Goal: Find specific page/section: Find specific page/section

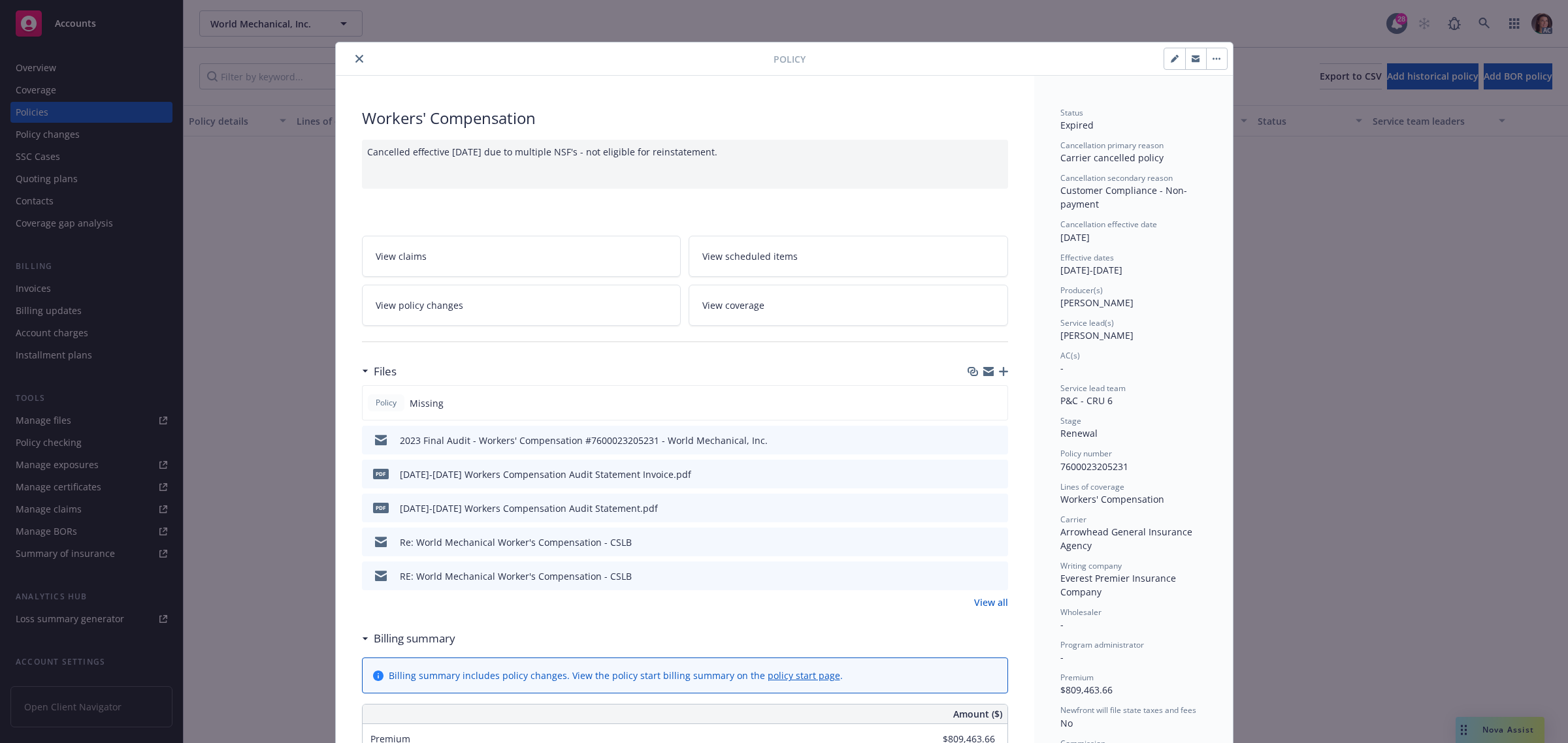
click at [355, 58] on icon "close" at bounding box center [359, 59] width 8 height 8
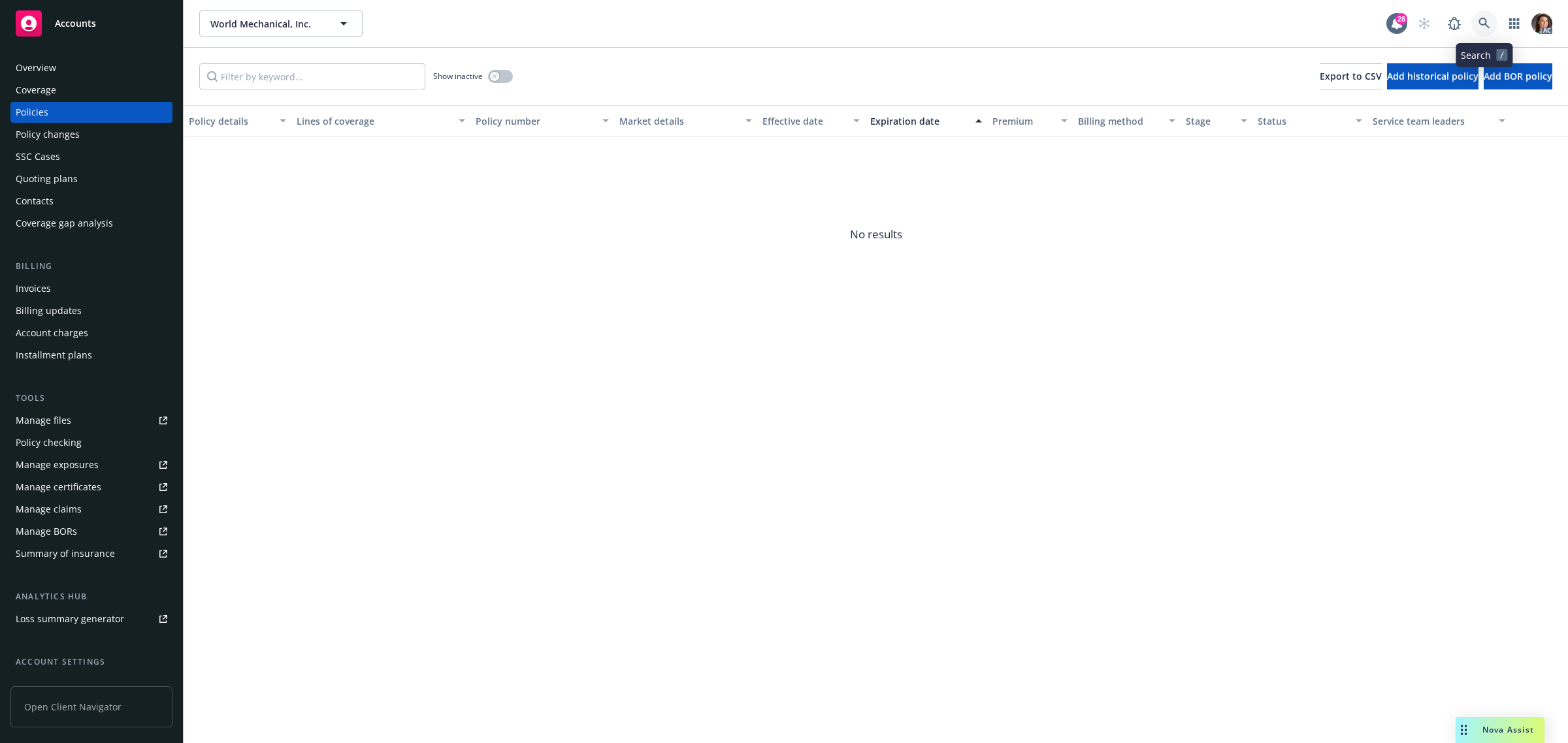
click at [1486, 21] on icon at bounding box center [1484, 23] width 12 height 12
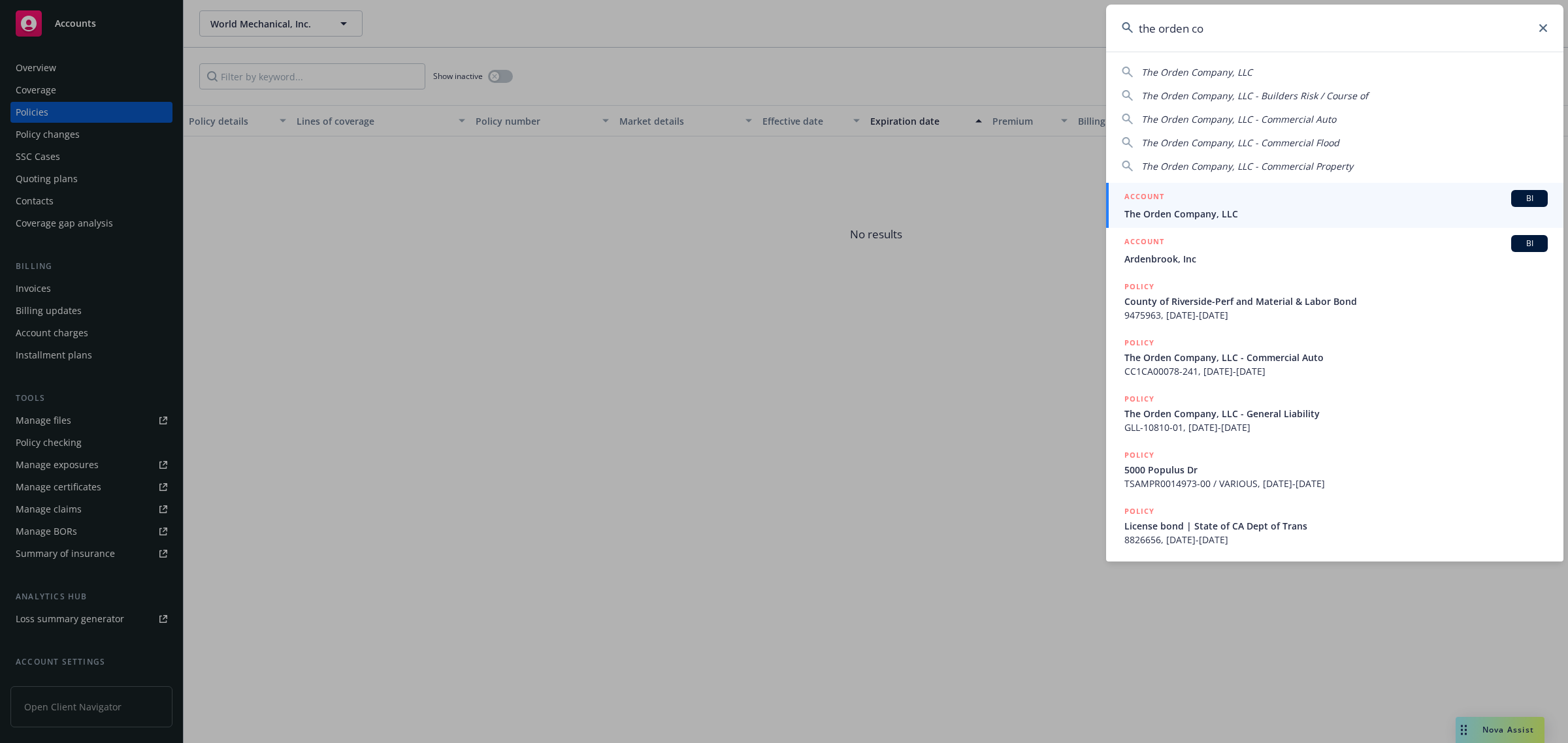
type input "the orden co"
click at [1225, 222] on link "ACCOUNT BI The Orden Company, LLC" at bounding box center [1334, 205] width 457 height 45
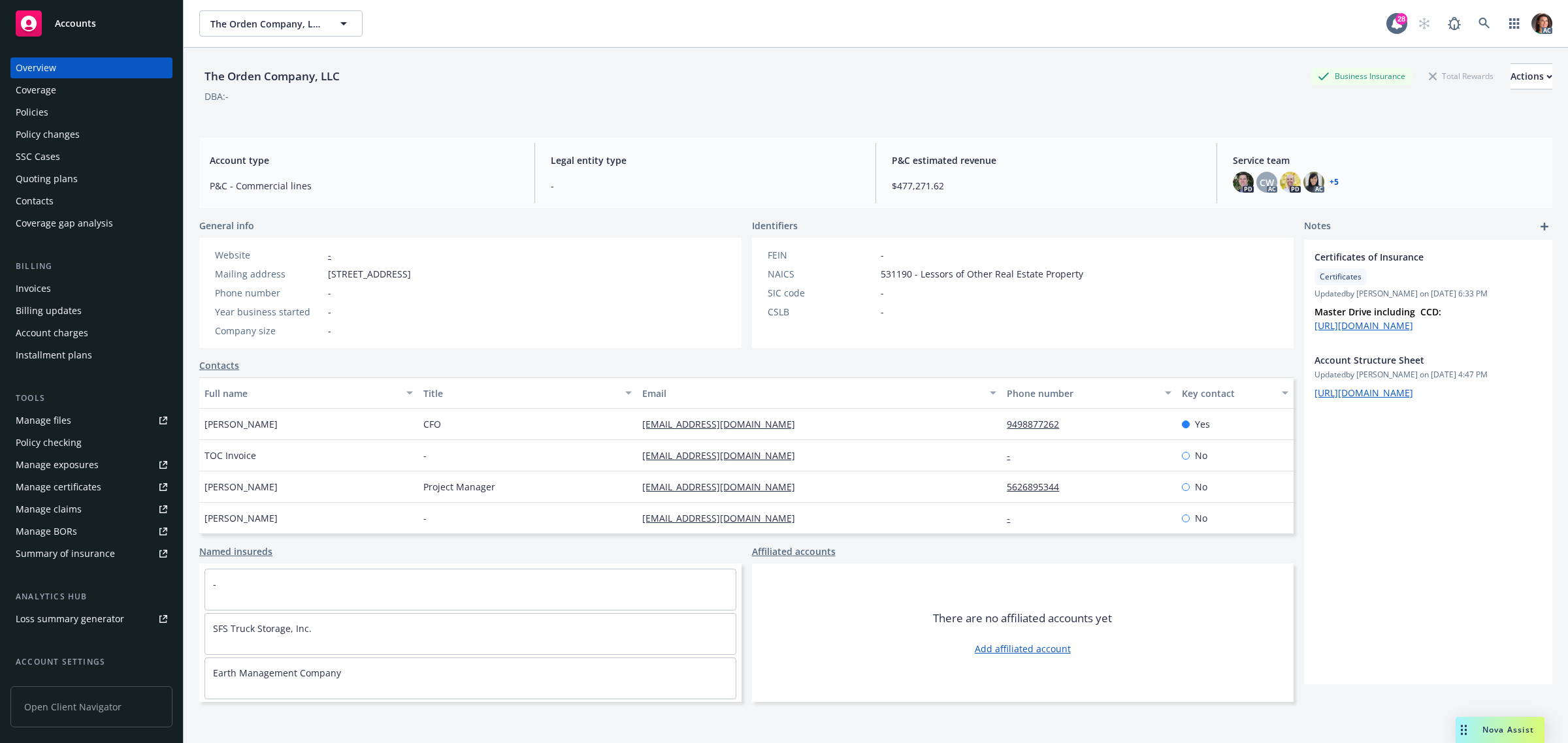
click at [43, 292] on div "Invoices" at bounding box center [33, 289] width 35 height 21
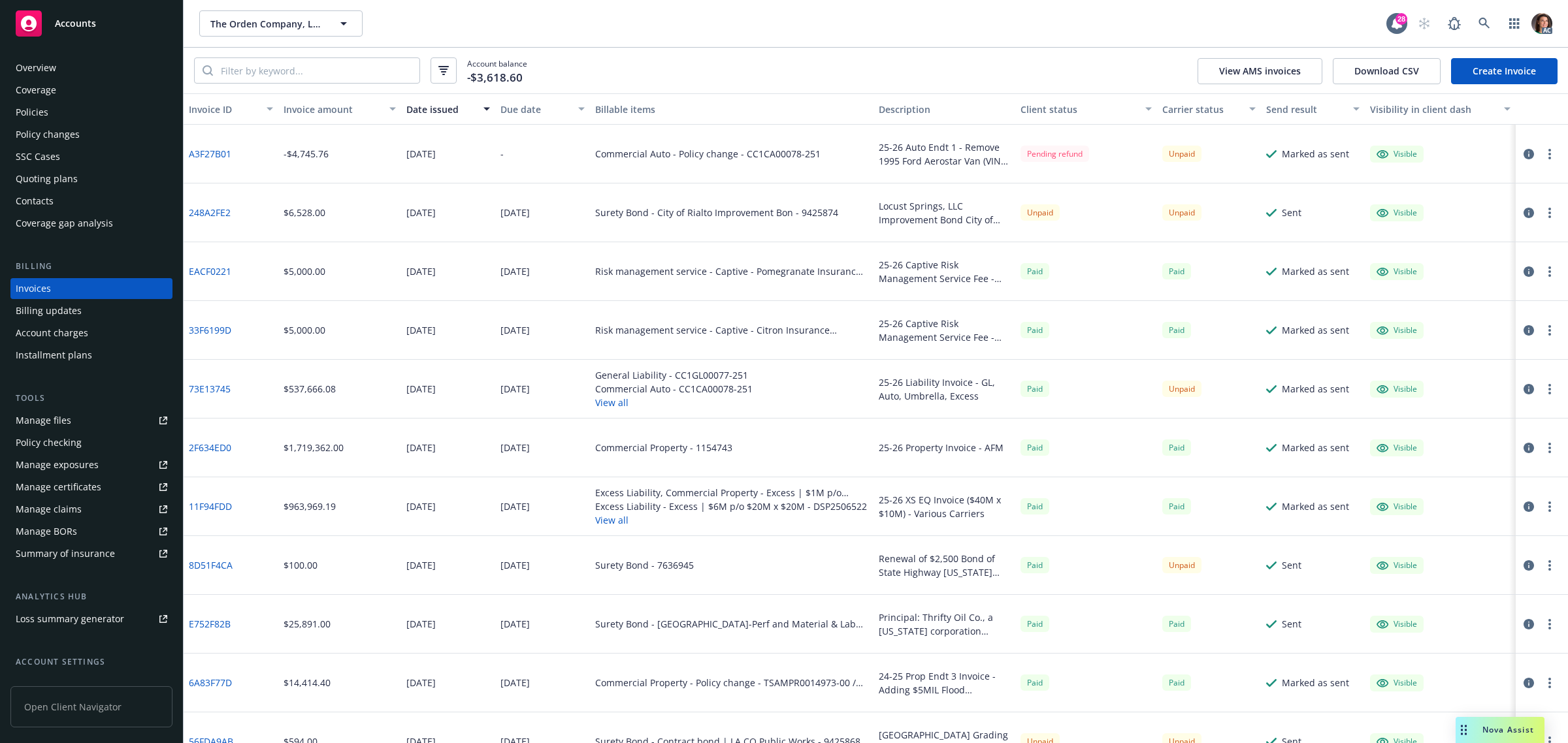
click at [524, 111] on div "Due date" at bounding box center [535, 109] width 70 height 14
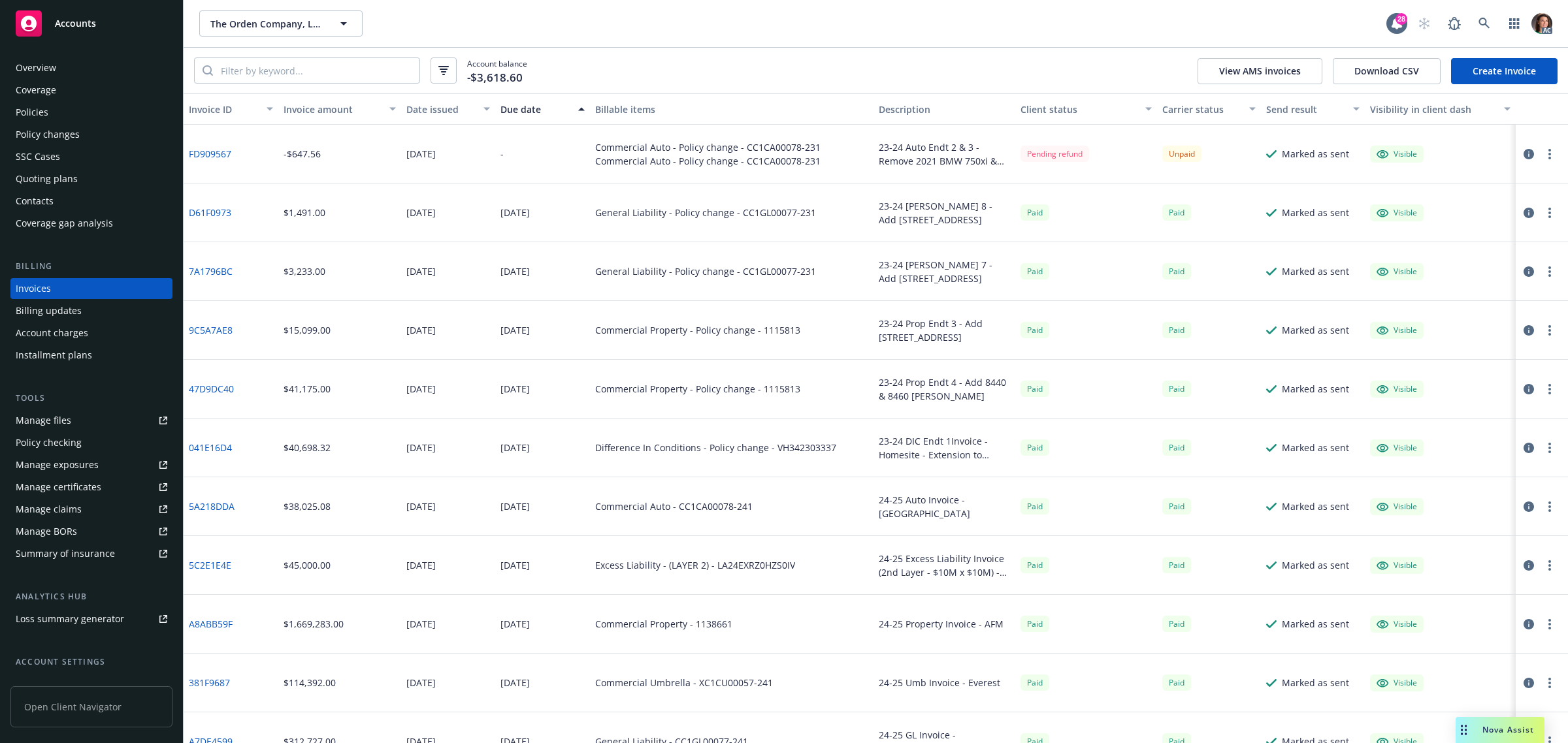
click at [524, 109] on div "Due date" at bounding box center [535, 109] width 70 height 14
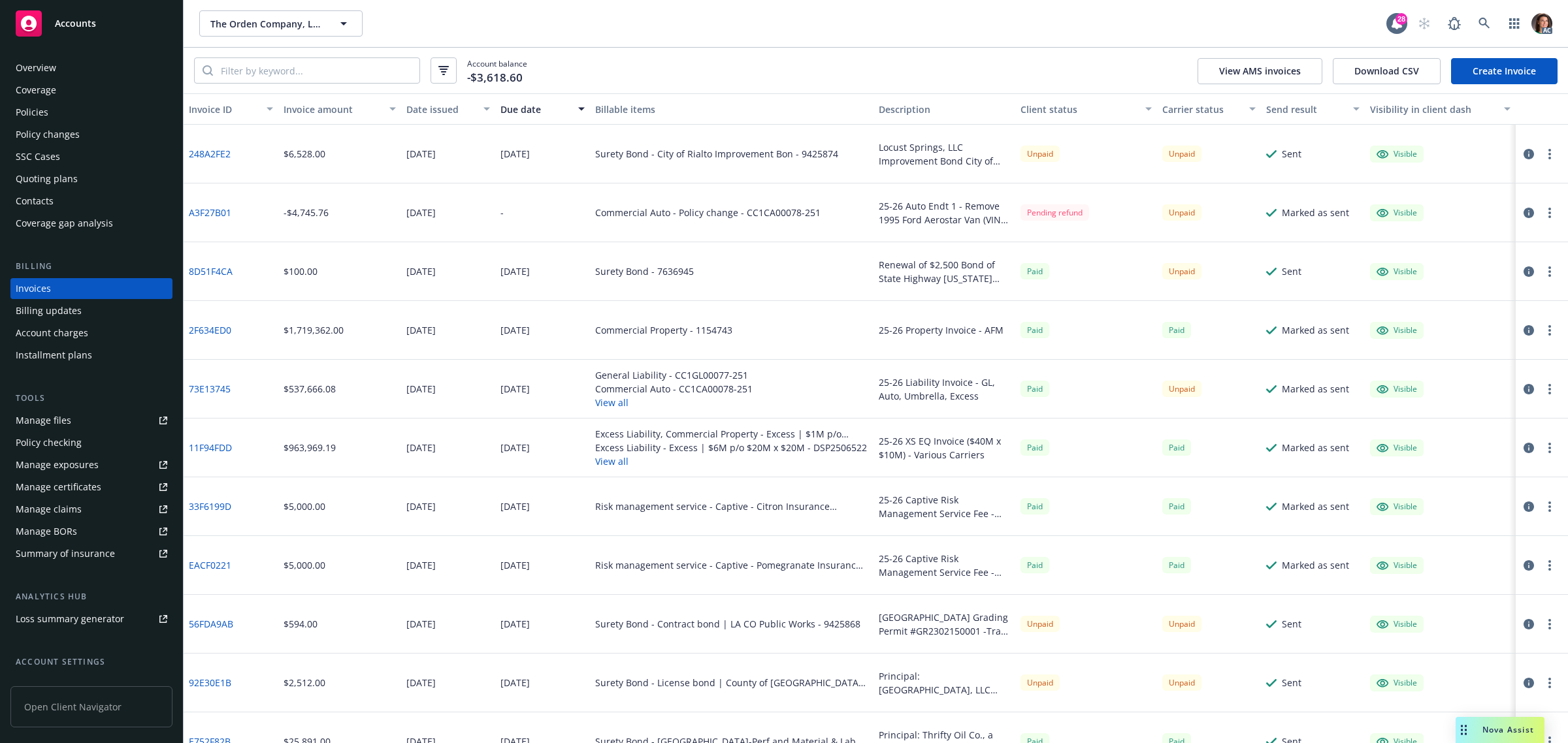
click at [514, 111] on div "Due date" at bounding box center [535, 109] width 70 height 14
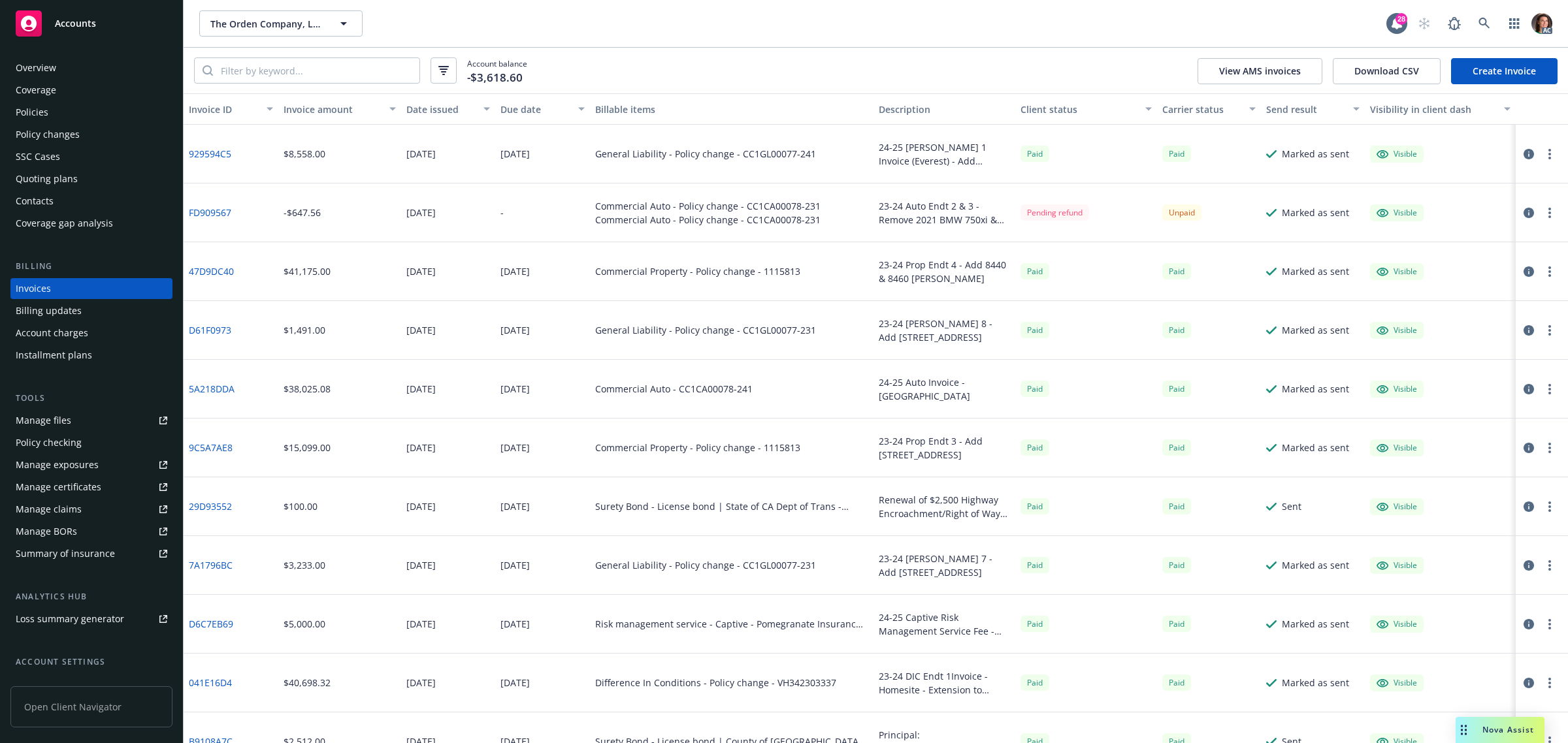
click at [520, 98] on button "Due date" at bounding box center [542, 109] width 94 height 31
click at [522, 111] on div "Due date" at bounding box center [535, 109] width 70 height 14
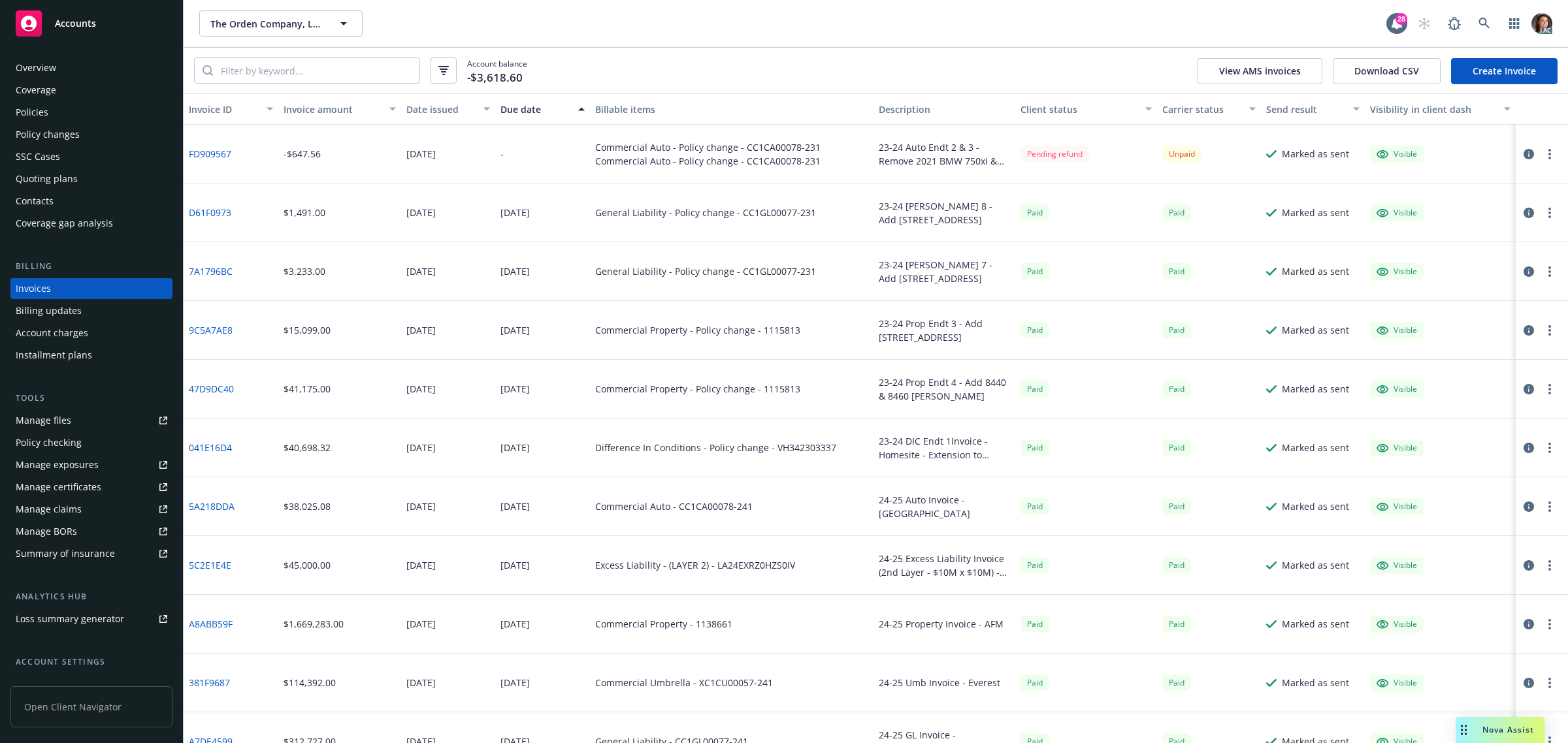
click at [524, 106] on div "Due date" at bounding box center [535, 109] width 70 height 14
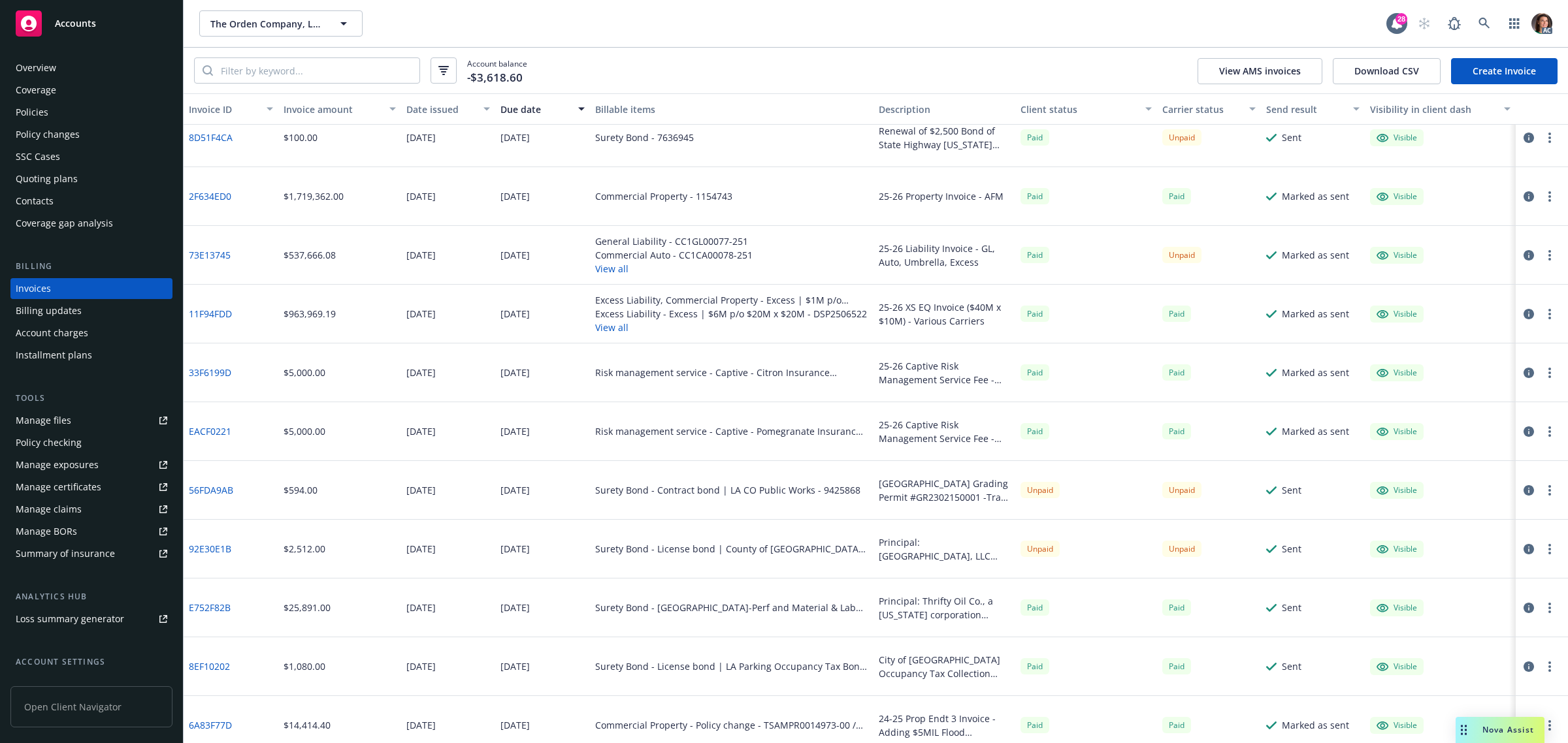
scroll to position [81, 0]
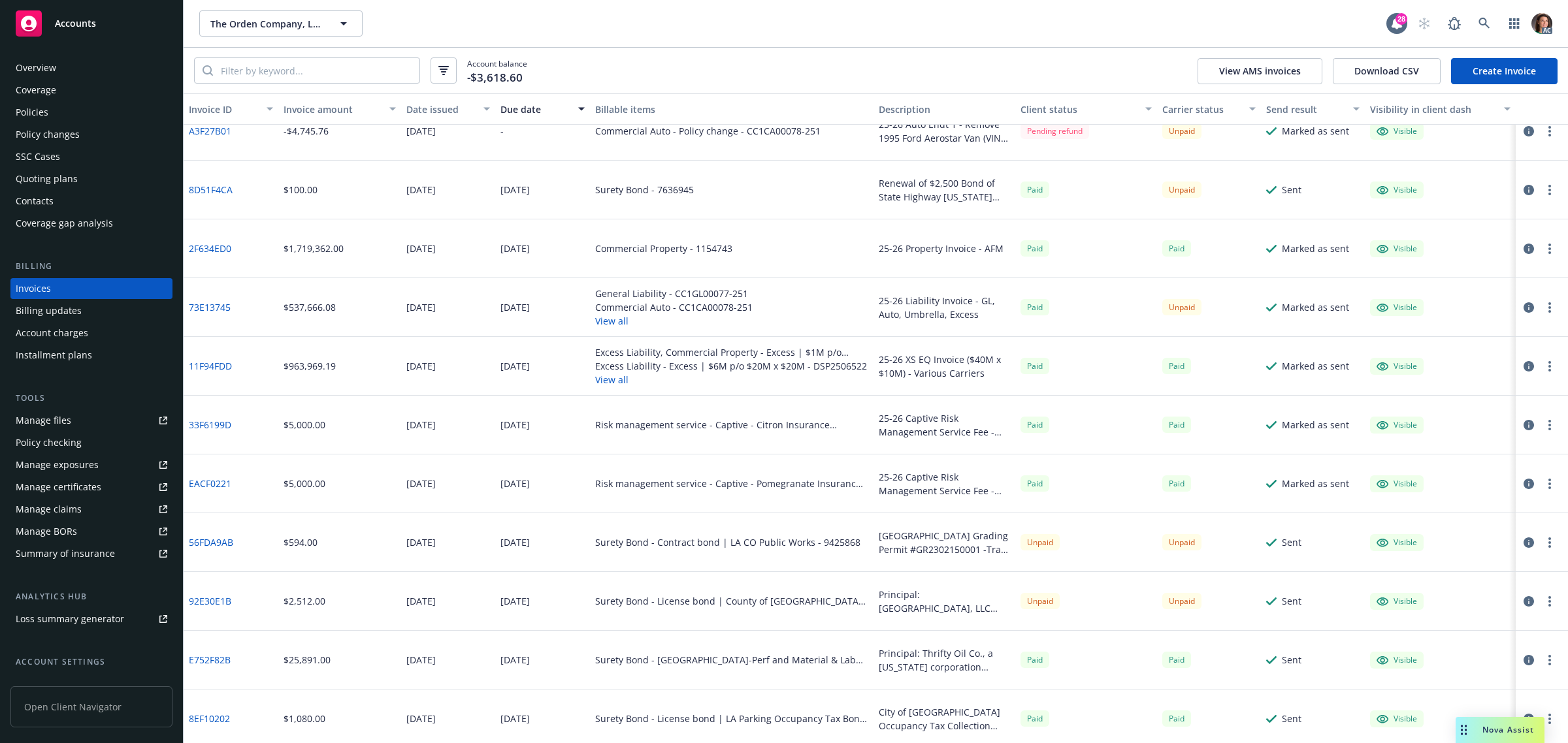
click at [209, 249] on link "2F634ED0" at bounding box center [210, 249] width 42 height 14
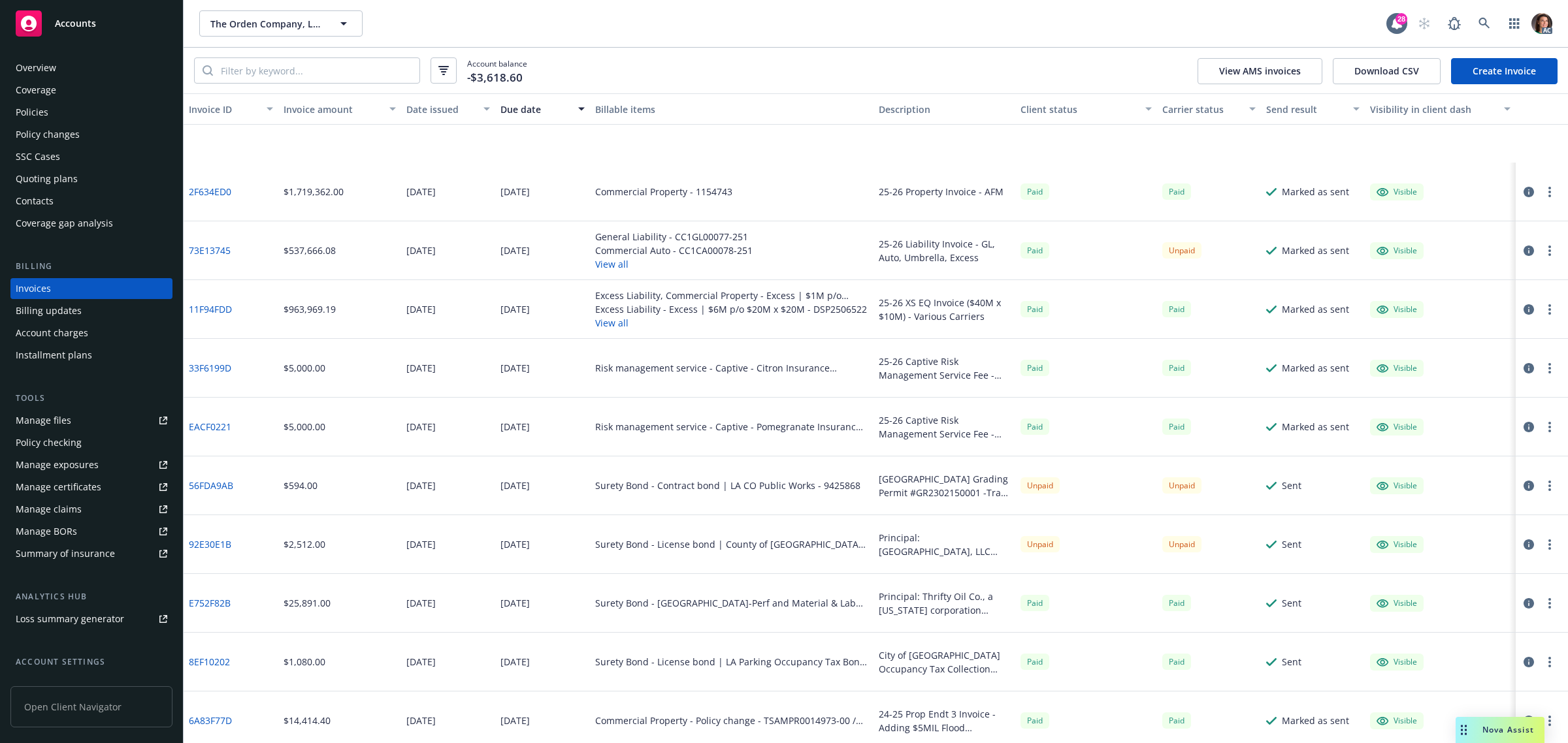
scroll to position [245, 0]
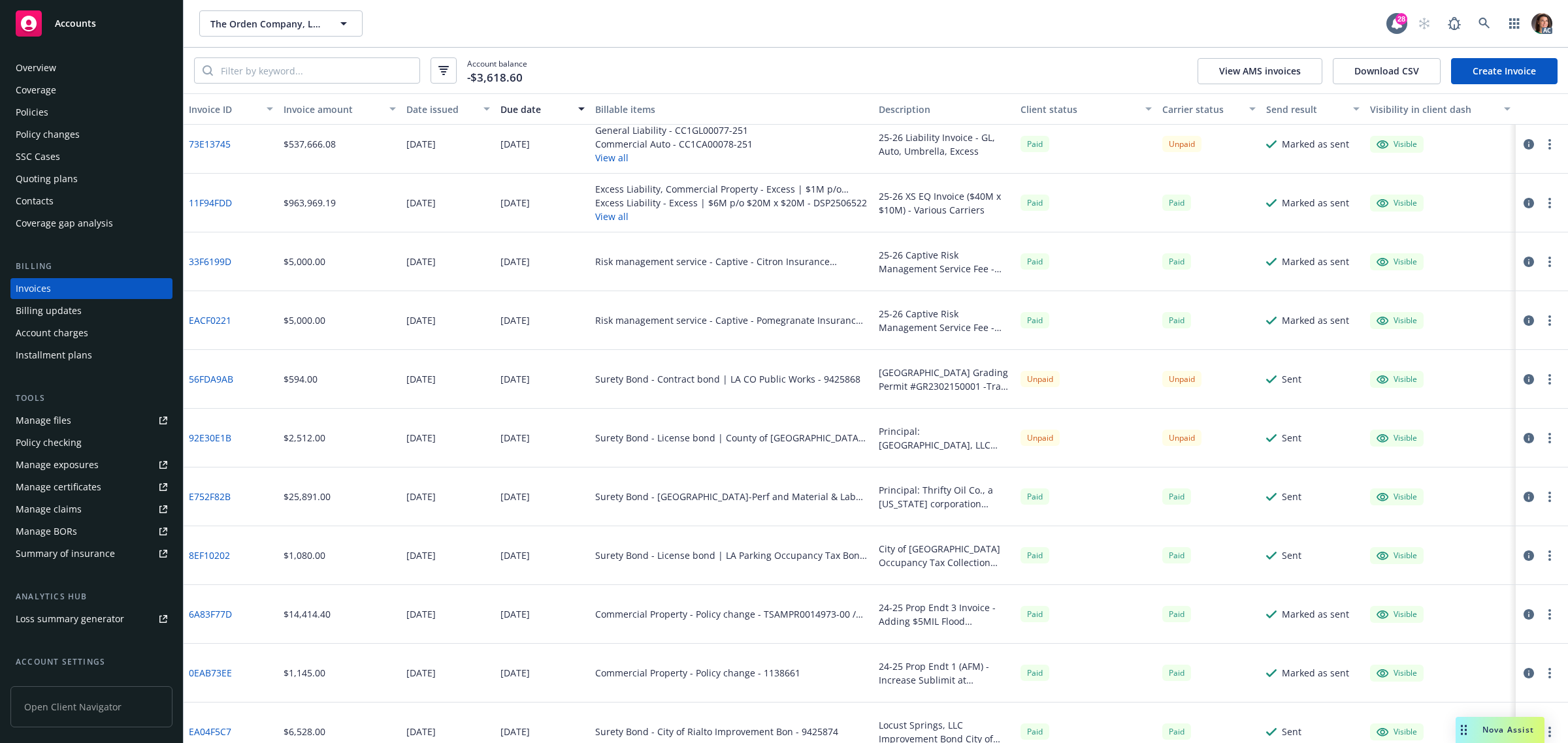
click at [222, 197] on link "11F94FDD" at bounding box center [210, 202] width 43 height 14
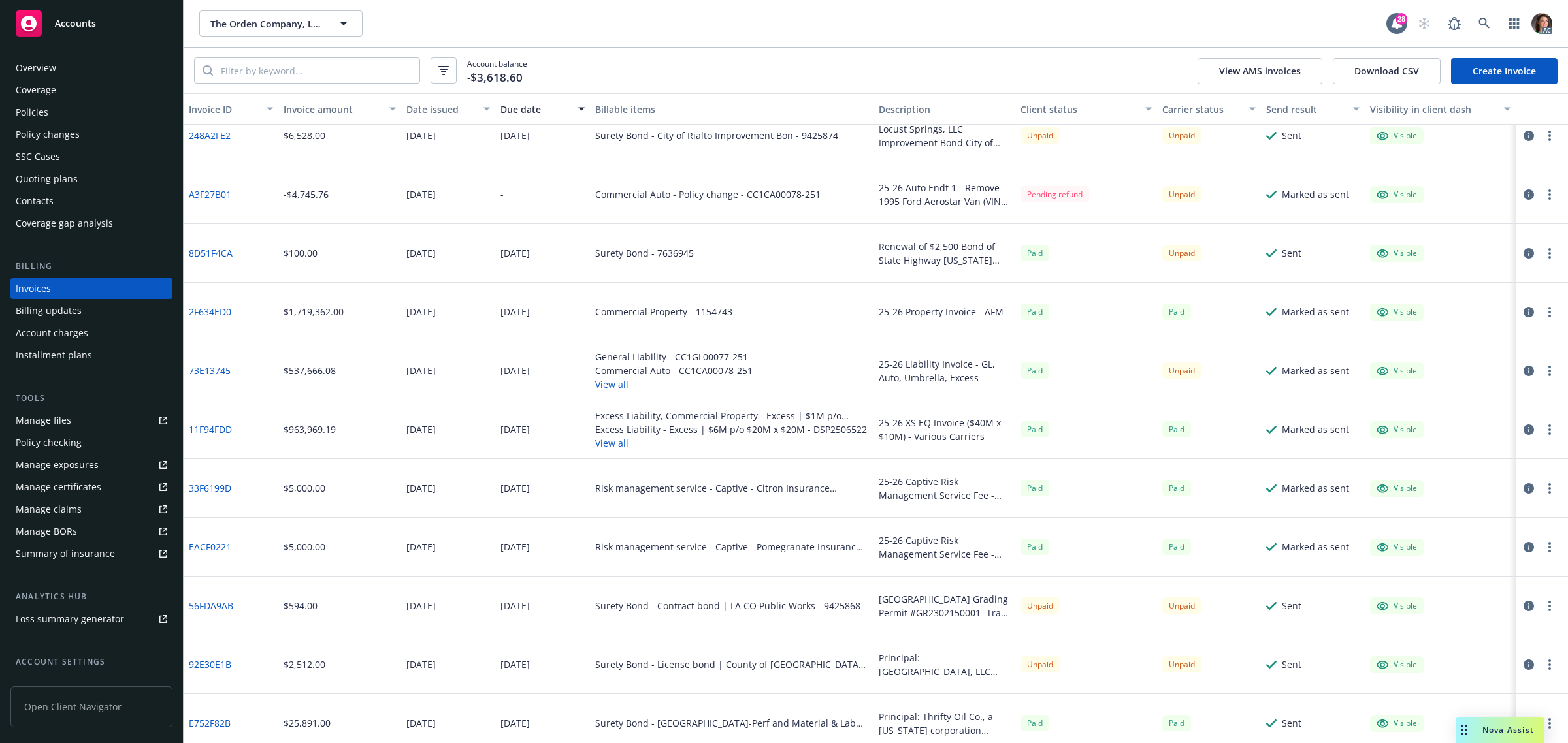
scroll to position [0, 0]
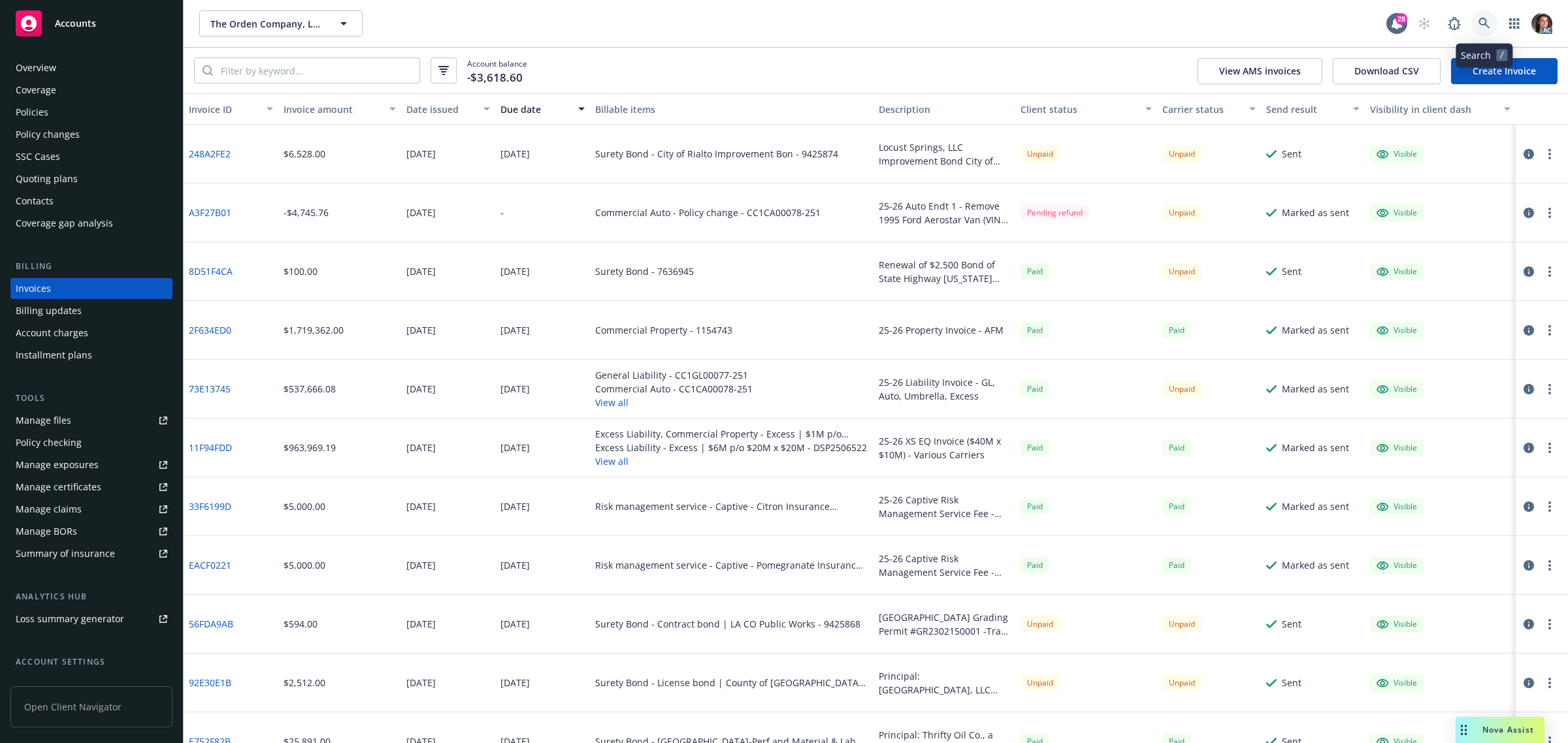
click at [1489, 23] on icon at bounding box center [1484, 23] width 12 height 12
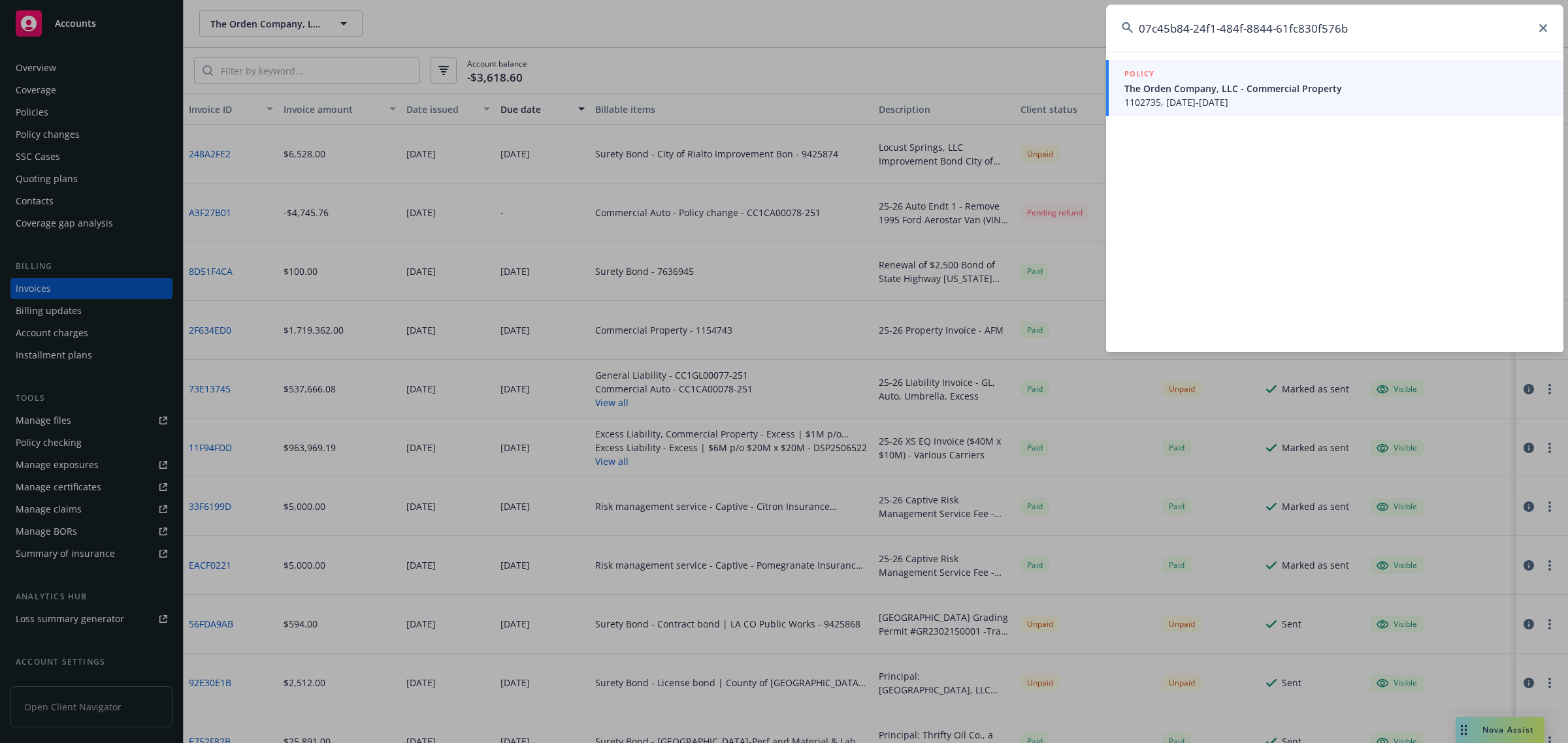
type input "07c45b84-24f1-484f-8844-61fc830f576b"
click at [1215, 89] on span "The Orden Company, LLC - Commercial Property" at bounding box center [1336, 88] width 423 height 14
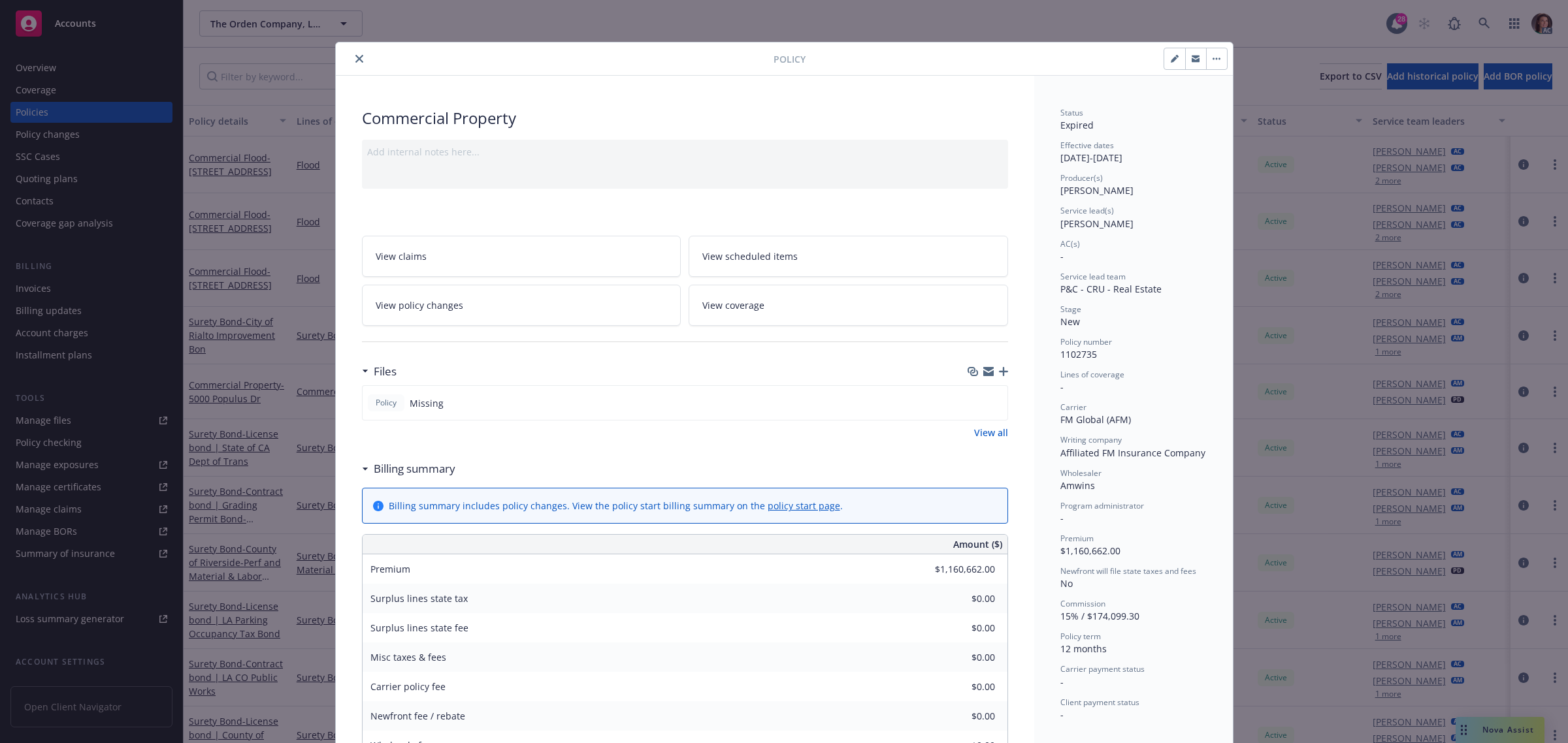
drag, startPoint x: 351, startPoint y: 53, endPoint x: 357, endPoint y: 58, distance: 7.8
click at [351, 53] on button "close" at bounding box center [359, 58] width 16 height 16
